Goal: Navigation & Orientation: Find specific page/section

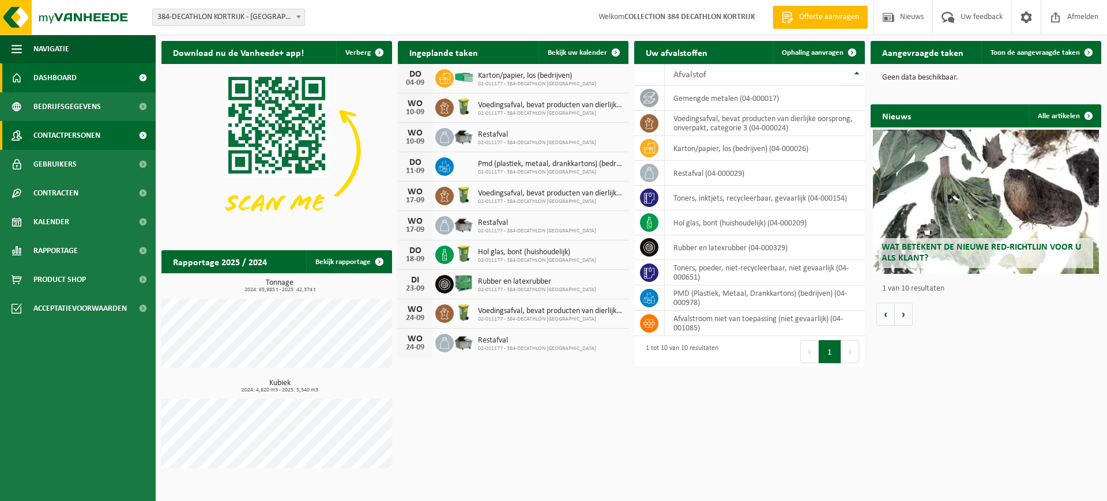
click at [79, 133] on span "Contactpersonen" at bounding box center [66, 135] width 67 height 29
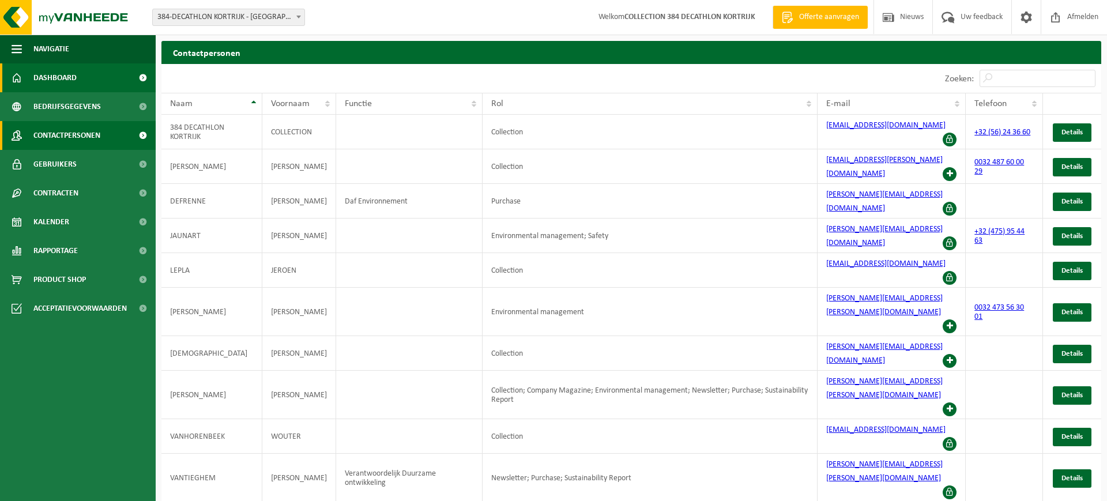
click at [52, 76] on span "Dashboard" at bounding box center [54, 77] width 43 height 29
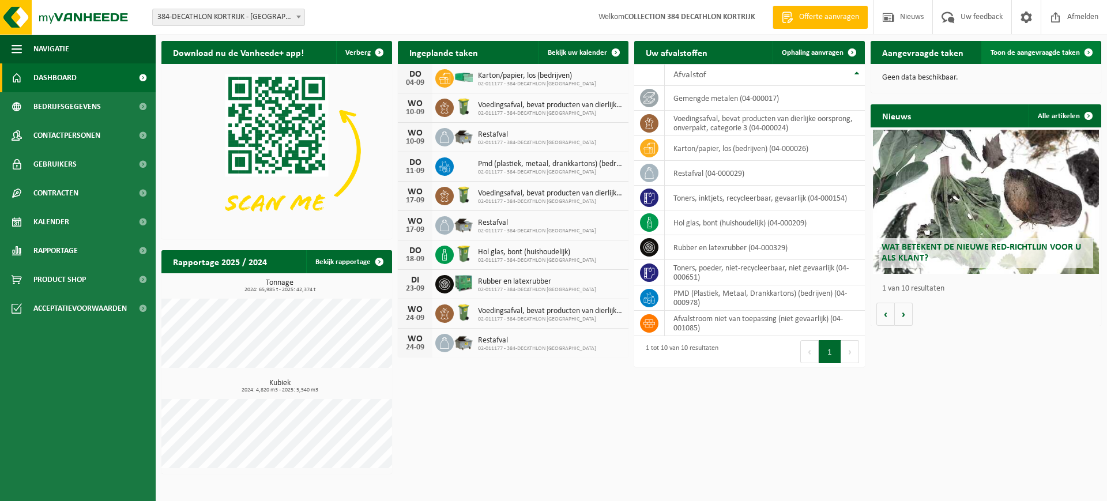
click at [1087, 51] on span at bounding box center [1088, 52] width 23 height 23
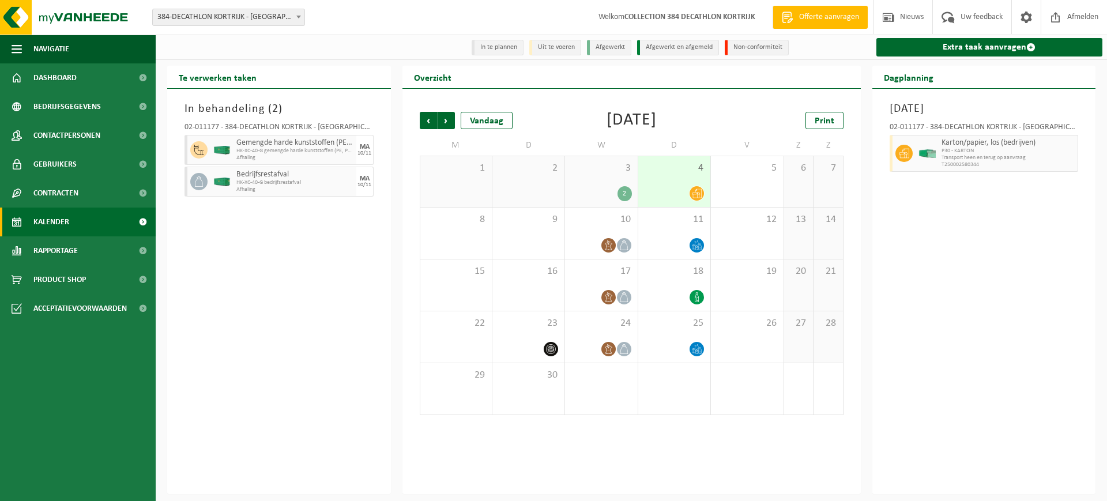
click at [332, 315] on div "In behandeling ( 2 ) 02-011177 - 384-DECATHLON KORTRIJK - KORTRIJK Gemengde har…" at bounding box center [279, 291] width 224 height 405
click at [60, 108] on span "Bedrijfsgegevens" at bounding box center [66, 106] width 67 height 29
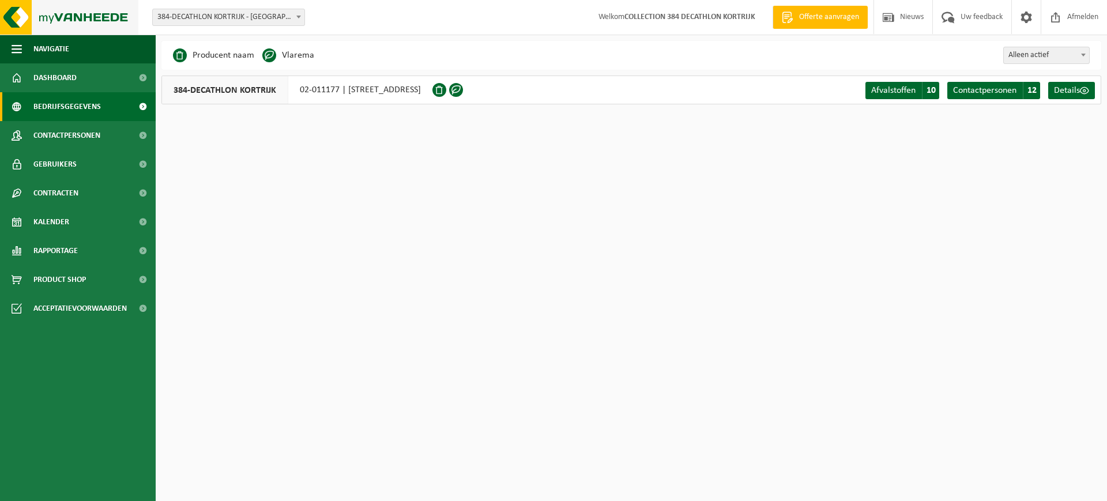
click at [73, 15] on img at bounding box center [69, 17] width 138 height 35
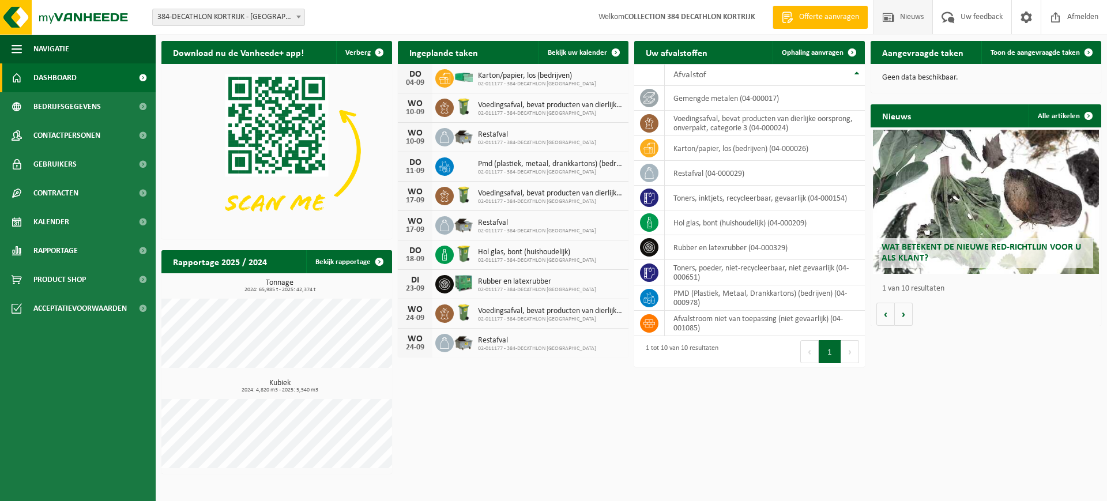
click at [892, 20] on span at bounding box center [888, 17] width 17 height 34
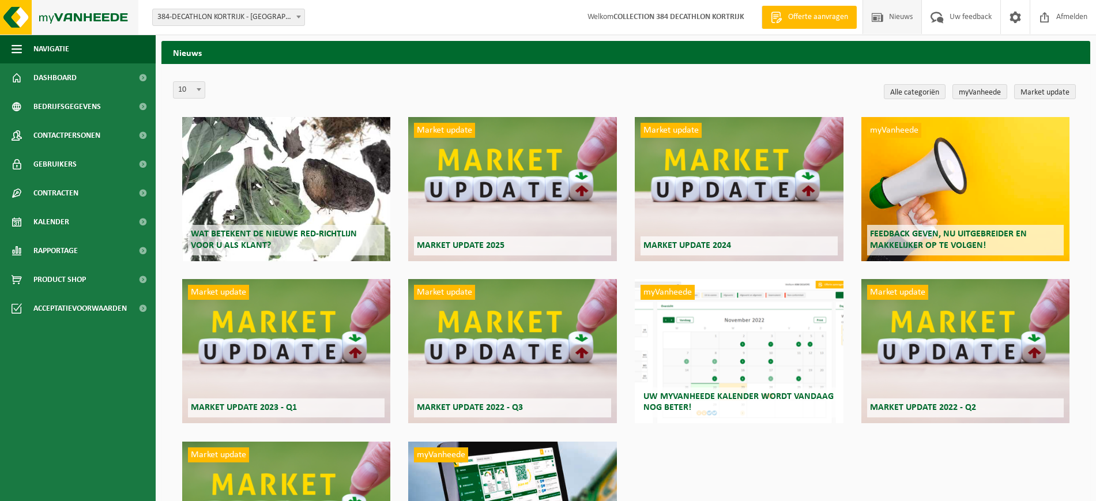
click at [11, 21] on img at bounding box center [69, 17] width 138 height 35
